Goal: Information Seeking & Learning: Check status

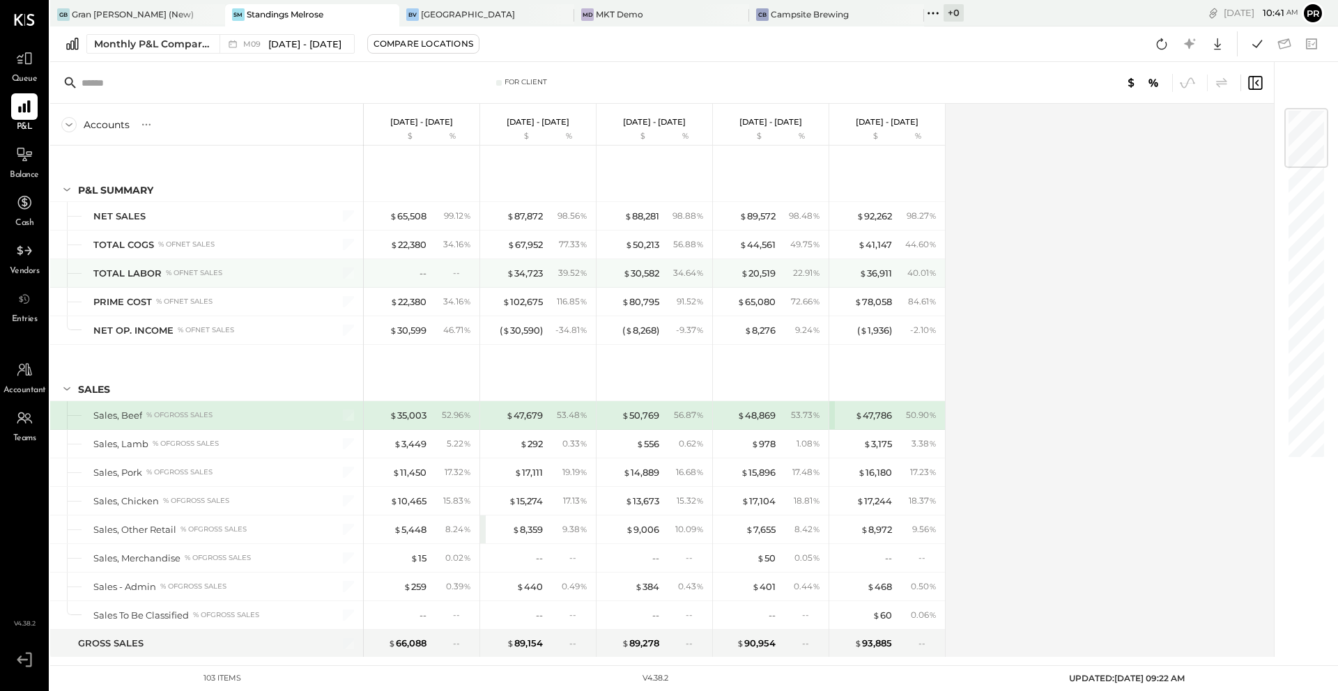
click at [436, 271] on div "--" at bounding box center [452, 273] width 45 height 12
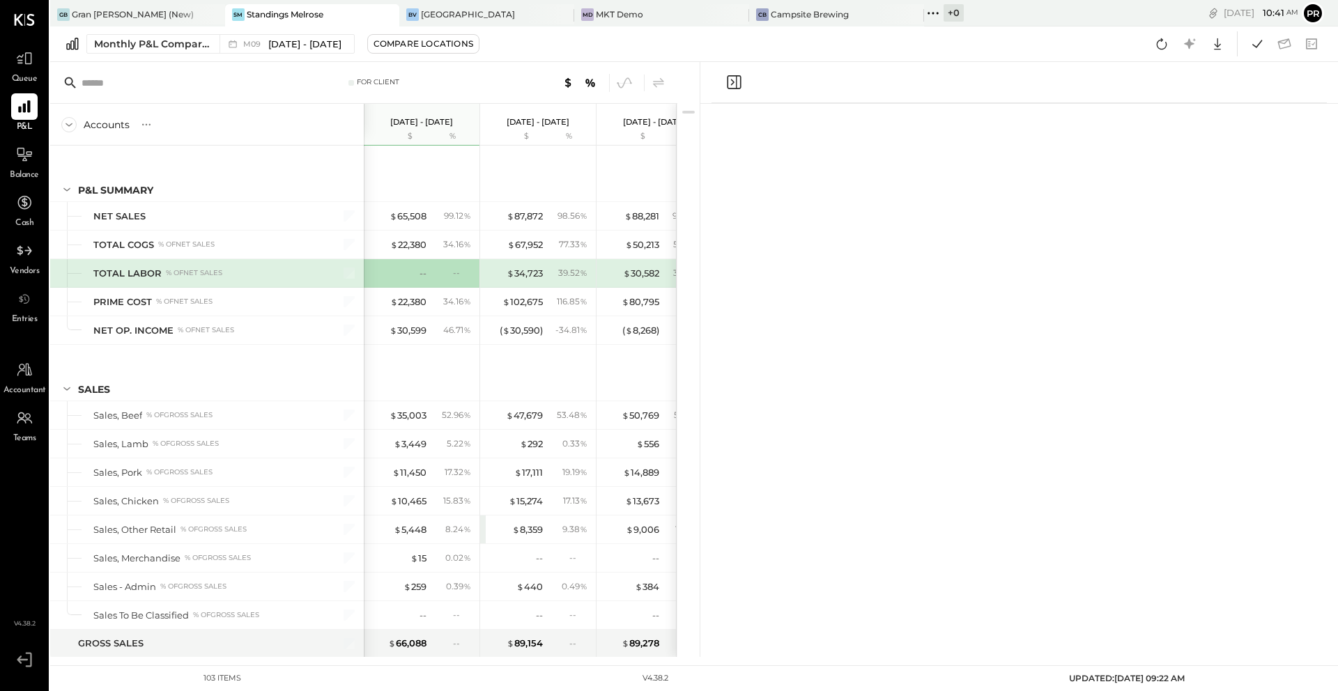
click at [436, 271] on div "--" at bounding box center [452, 273] width 45 height 12
click at [1325, 124] on icon at bounding box center [1321, 121] width 20 height 20
